Goal: Information Seeking & Learning: Learn about a topic

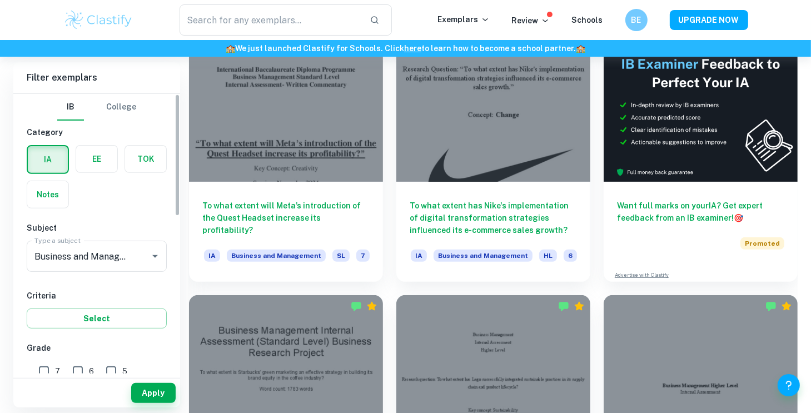
scroll to position [342, 0]
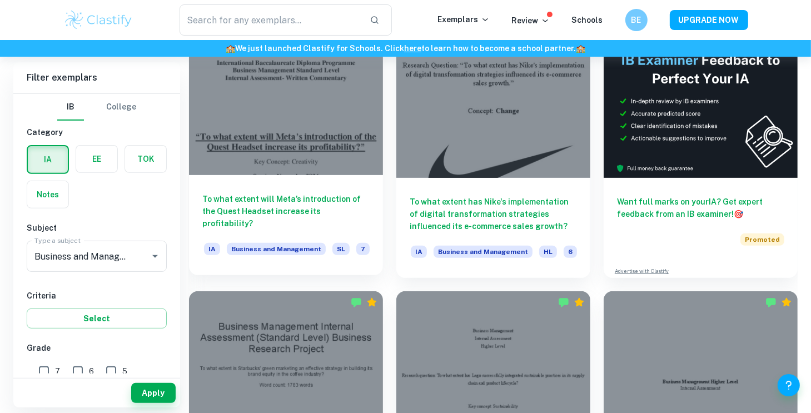
click at [323, 149] on div at bounding box center [286, 102] width 194 height 146
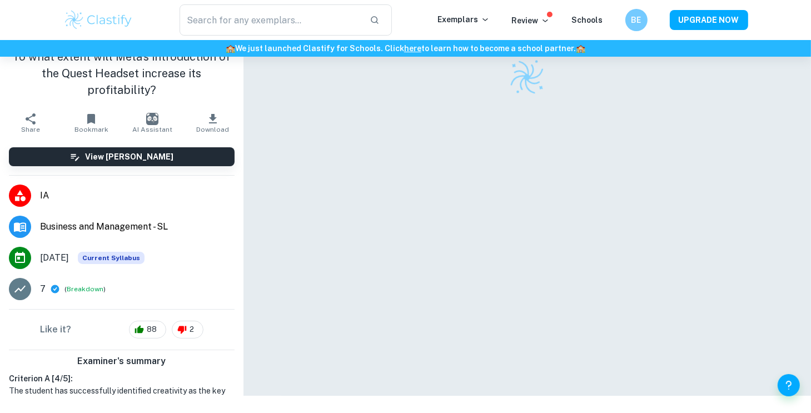
scroll to position [57, 0]
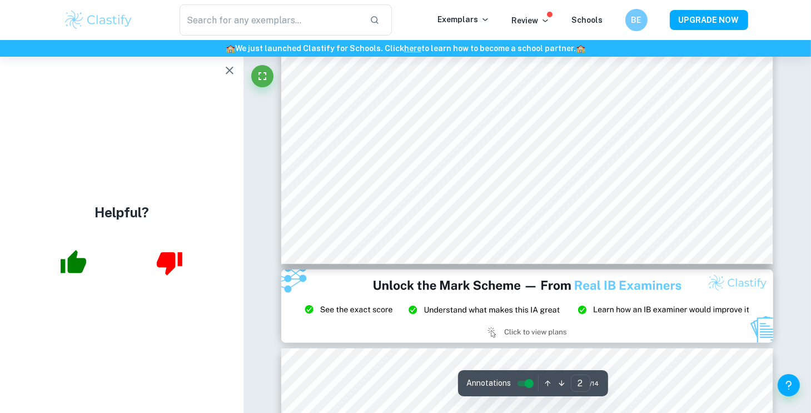
drag, startPoint x: 809, startPoint y: 73, endPoint x: 815, endPoint y: 68, distance: 7.5
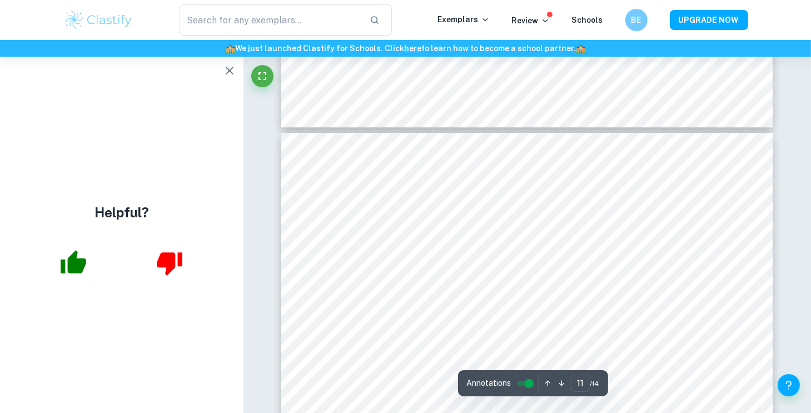
scroll to position [7634, 0]
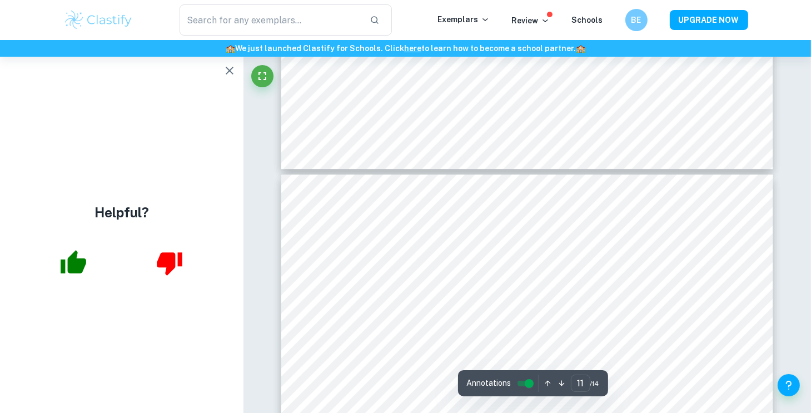
type input "12"
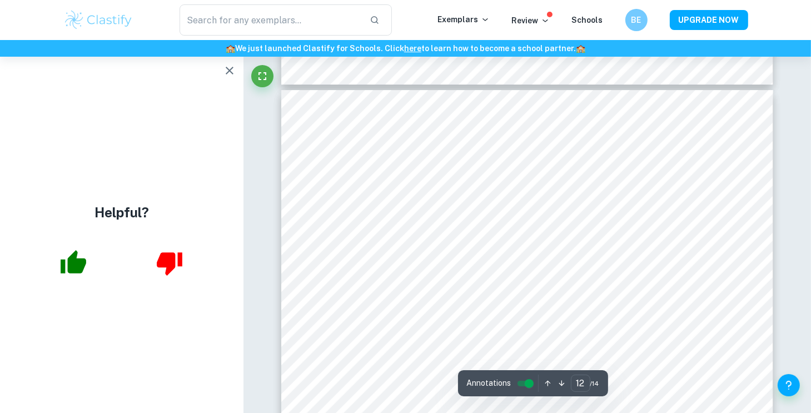
scroll to position [7930, 0]
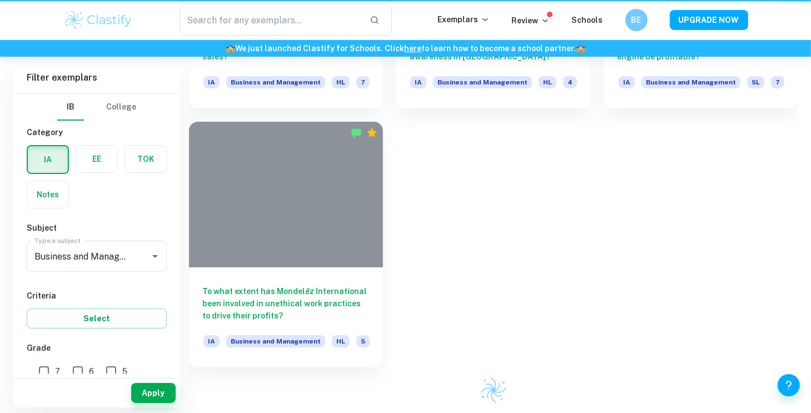
scroll to position [342, 0]
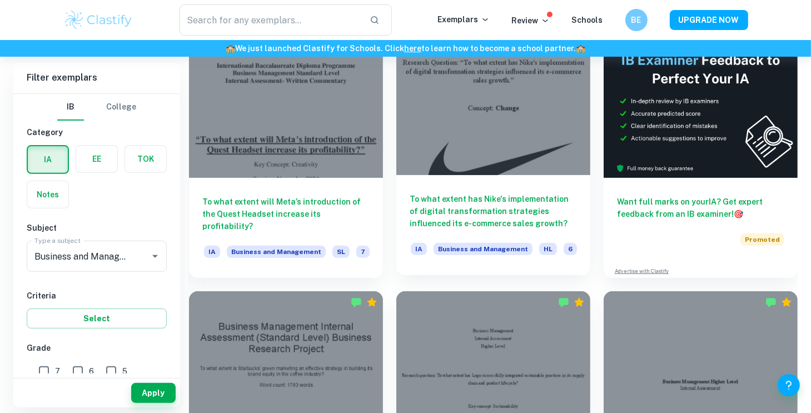
click at [487, 162] on div at bounding box center [493, 102] width 194 height 146
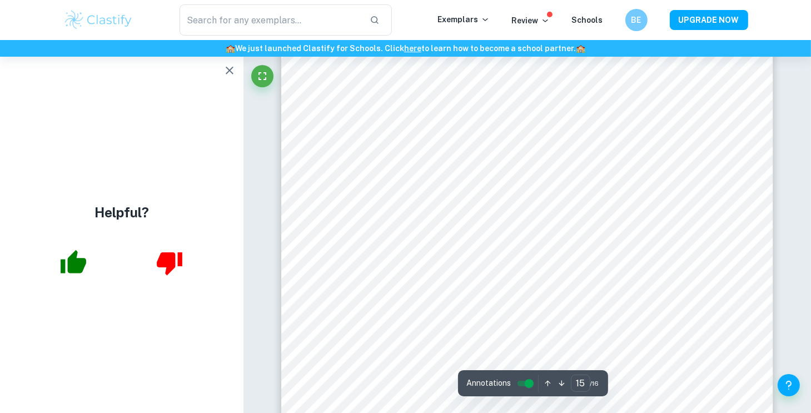
scroll to position [9309, 0]
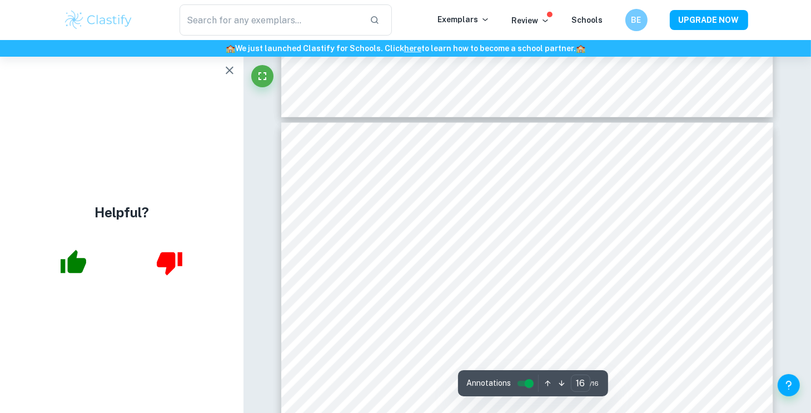
type input "15"
